Goal: Task Accomplishment & Management: Manage account settings

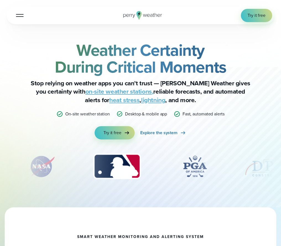
click at [20, 15] on div at bounding box center [19, 15] width 7 height 1
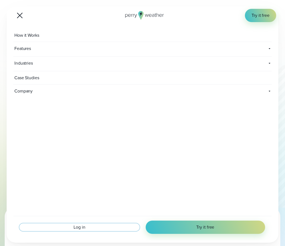
click at [87, 227] on link "Log in" at bounding box center [79, 227] width 119 height 7
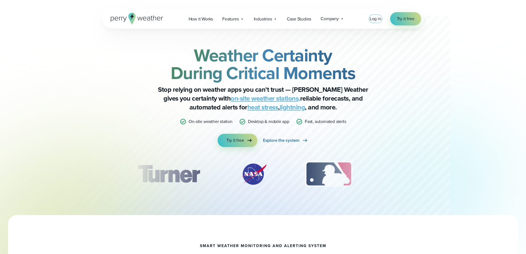
click at [376, 16] on span "Log in" at bounding box center [376, 18] width 12 height 6
